Goal: Navigation & Orientation: Find specific page/section

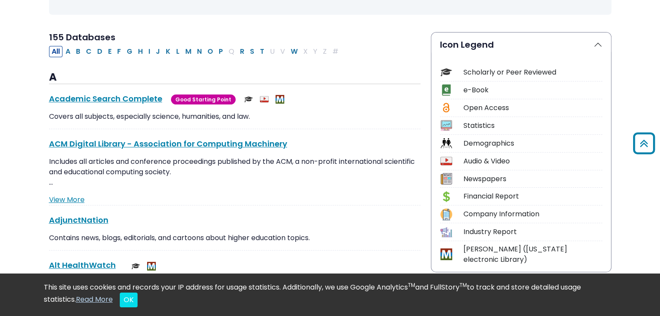
scroll to position [87, 0]
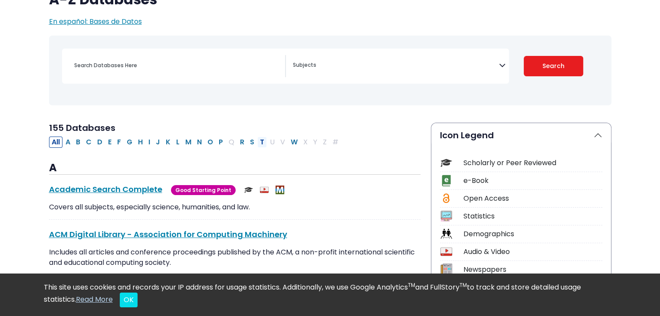
click at [257, 141] on button "T" at bounding box center [262, 142] width 10 height 11
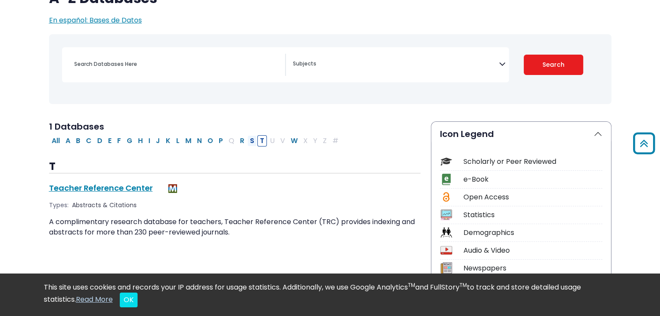
scroll to position [87, 0]
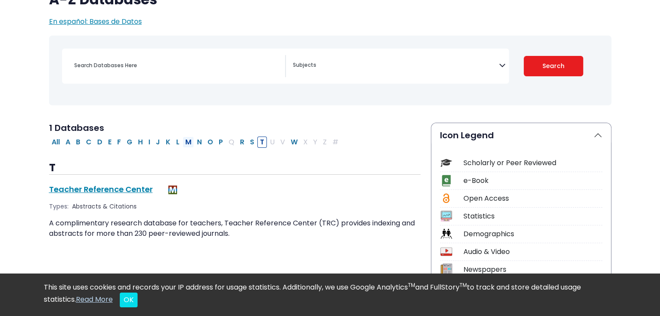
click at [183, 143] on button "M" at bounding box center [188, 142] width 11 height 11
select select "Database Subject Filter"
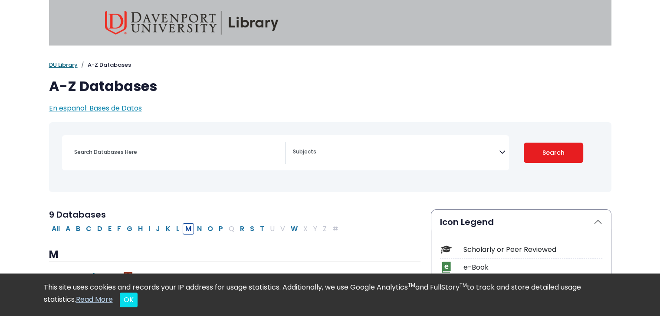
click at [62, 65] on link "DU Library" at bounding box center [63, 65] width 29 height 8
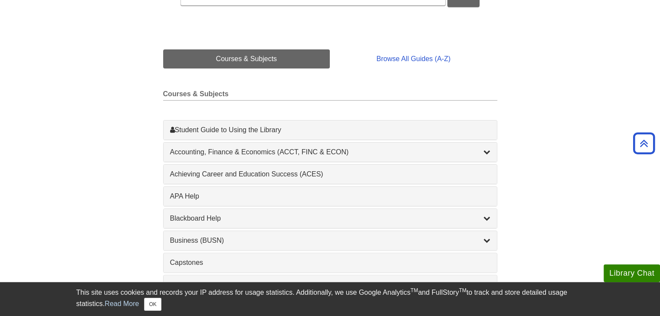
scroll to position [173, 0]
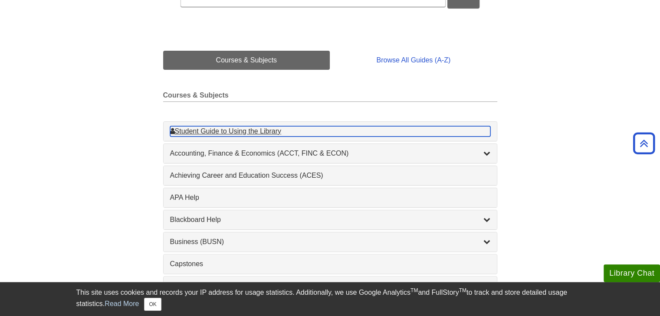
click at [245, 133] on div "Student Guide to Using the Library , 1 guides" at bounding box center [330, 131] width 320 height 10
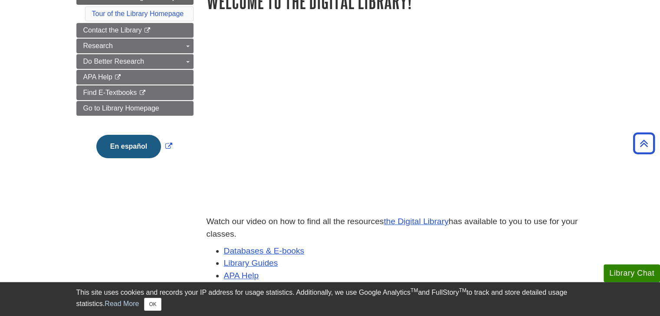
scroll to position [43, 0]
